Goal: Participate in discussion

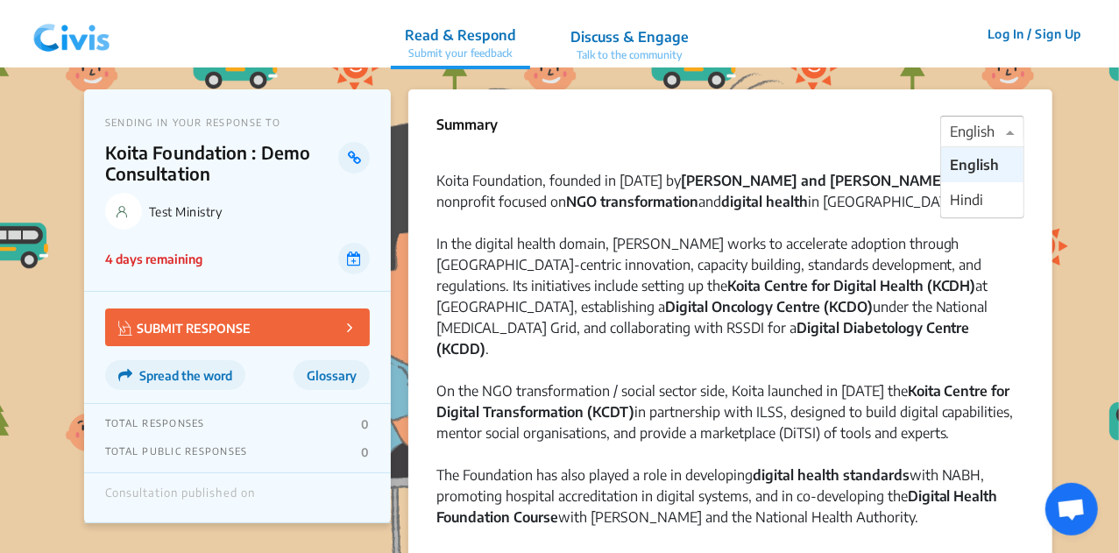
click at [973, 125] on div at bounding box center [982, 132] width 82 height 23
click at [955, 208] on span "Hindi" at bounding box center [966, 200] width 33 height 18
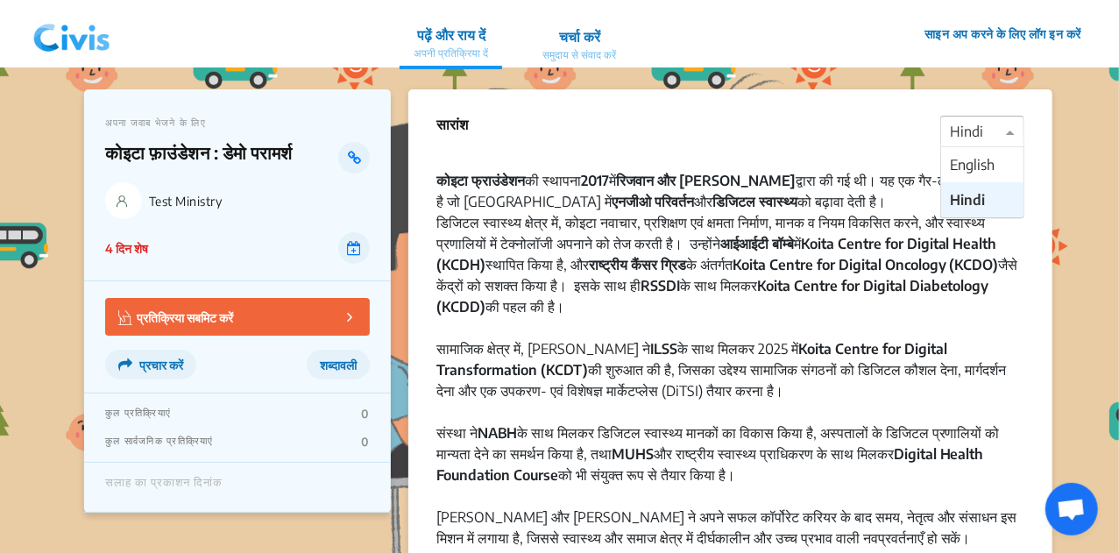
click at [966, 125] on div at bounding box center [982, 132] width 82 height 23
click at [963, 159] on span "English" at bounding box center [972, 165] width 45 height 18
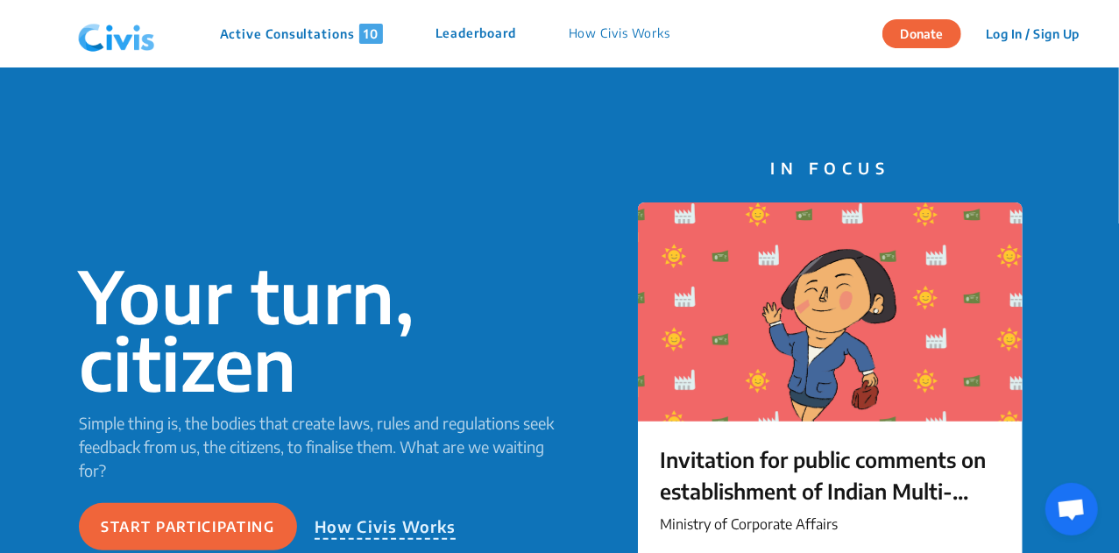
click at [621, 82] on div "Your turn, citizen Simple thing is, the bodies that create laws, rules and regu…" at bounding box center [559, 405] width 1119 height 677
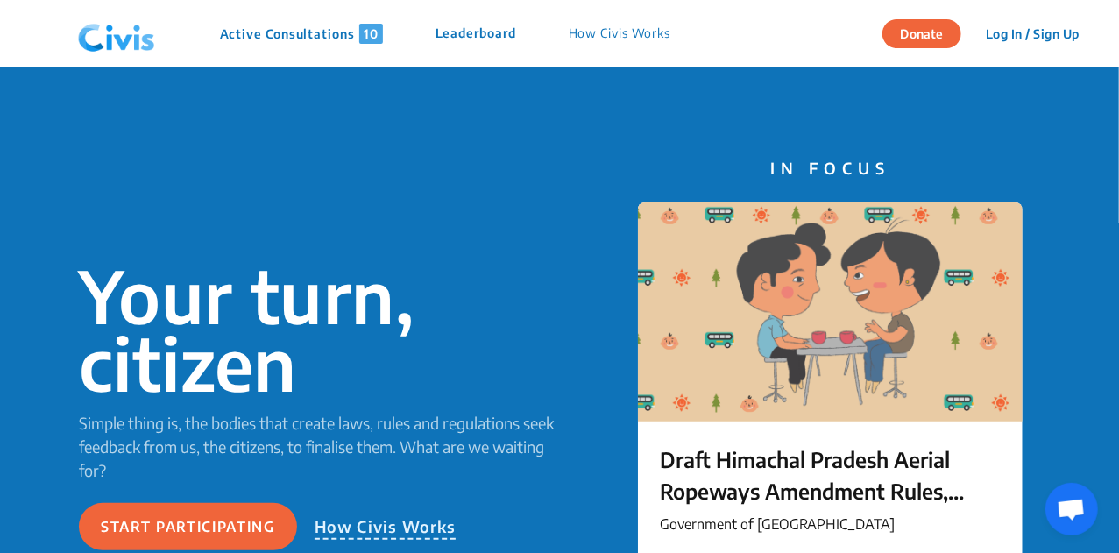
click at [341, 41] on p "Active Consultations 10" at bounding box center [301, 34] width 163 height 20
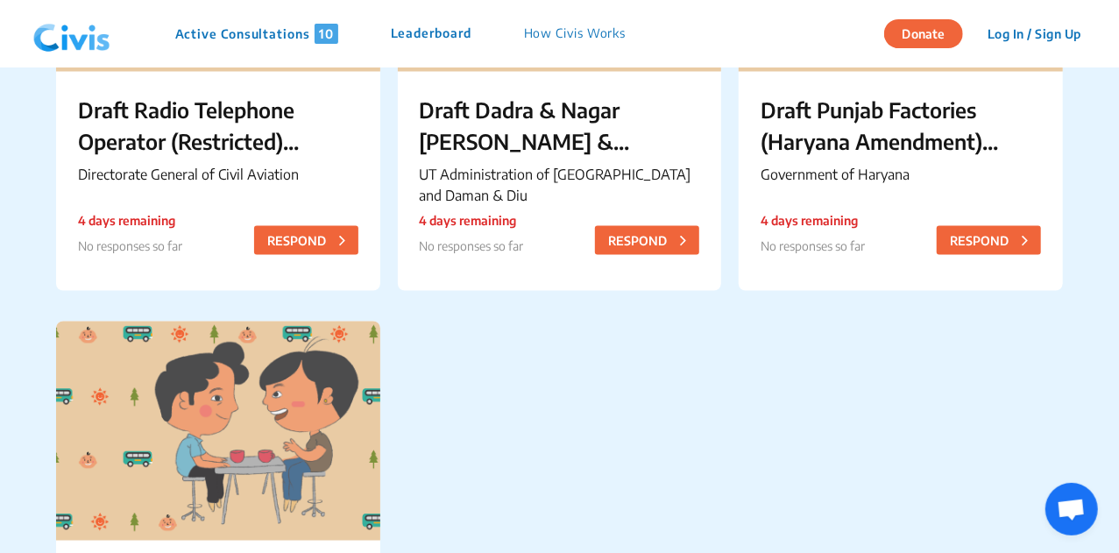
scroll to position [1335, 0]
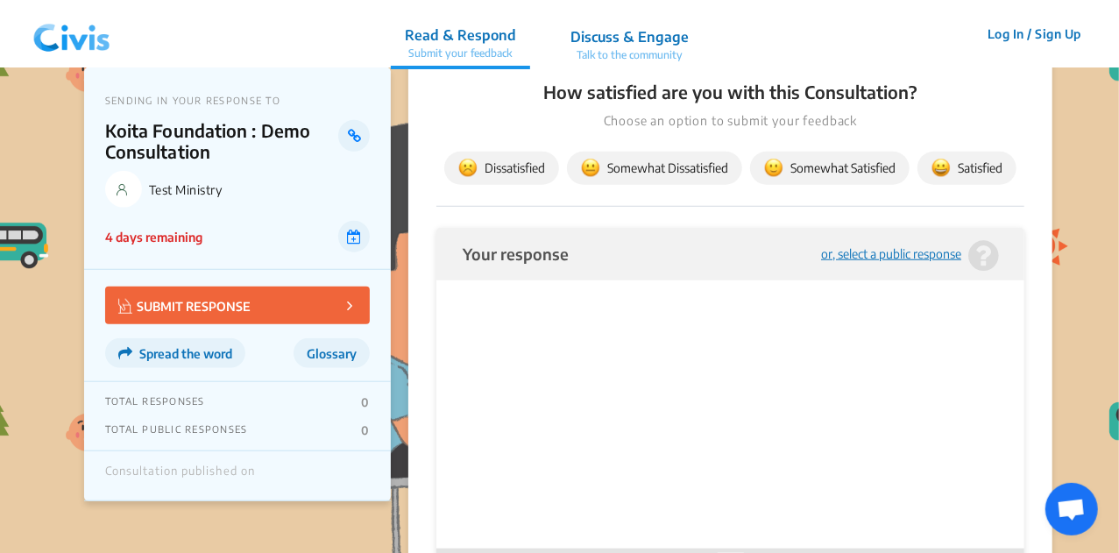
scroll to position [631, 0]
